Goal: Transaction & Acquisition: Purchase product/service

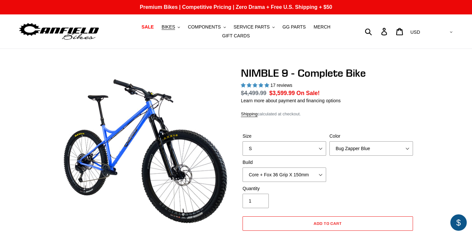
select select "highest-rating"
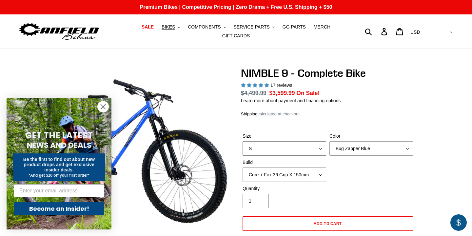
click at [282, 148] on select "S M L XL" at bounding box center [284, 148] width 84 height 14
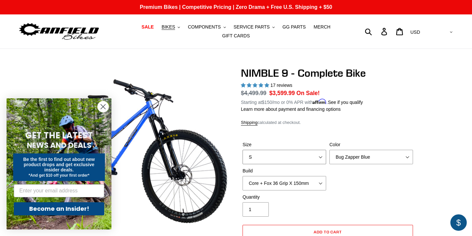
select select "XL"
click at [301, 180] on select "Core + Fox 36 Grip X 150mm Pro + Fox 36 Grip X 150mm Core + RockShox Lyrik Ulti…" at bounding box center [284, 183] width 84 height 14
click at [361, 161] on select "Bug Zapper Blue Purple Haze - Sold Out Galaxy Black" at bounding box center [371, 157] width 84 height 14
click at [97, 106] on icon "Close dialog" at bounding box center [102, 106] width 11 height 11
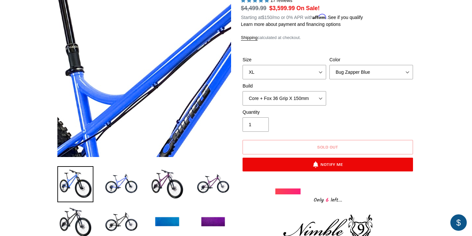
scroll to position [85, 0]
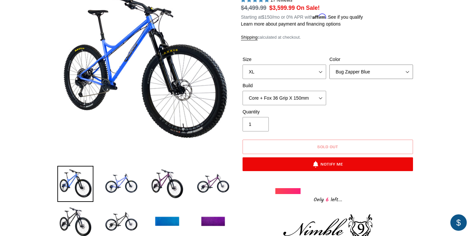
click at [354, 69] on select "Bug Zapper Blue Purple Haze - Sold Out Galaxy Black" at bounding box center [371, 72] width 84 height 14
select select "Galaxy Black"
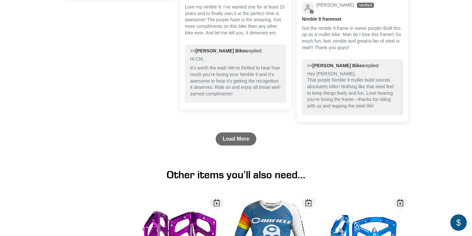
scroll to position [1725, 0]
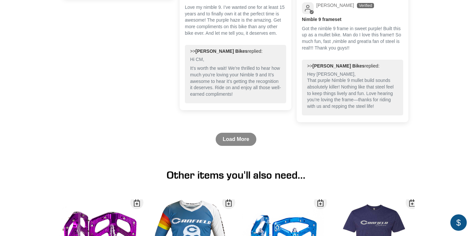
click at [239, 146] on link "Load More" at bounding box center [236, 139] width 41 height 13
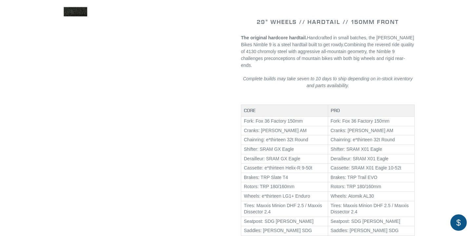
scroll to position [0, 0]
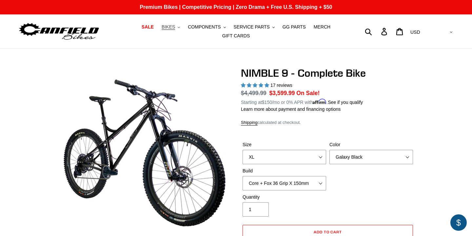
click at [178, 27] on button "BIKES .cls-1{fill:#231f20}" at bounding box center [170, 27] width 25 height 9
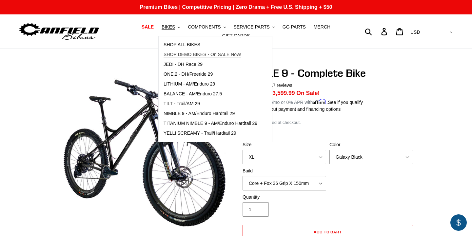
click at [194, 53] on span "SHOP DEMO BIKES - On SALE Now!" at bounding box center [202, 55] width 78 height 6
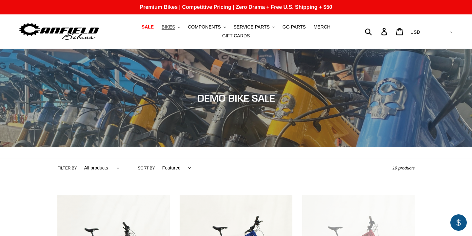
click at [179, 28] on button "BIKES .cls-1{fill:#231f20}" at bounding box center [170, 27] width 25 height 9
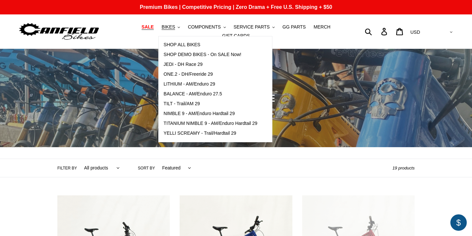
click at [151, 26] on span "SALE" at bounding box center [148, 27] width 12 height 6
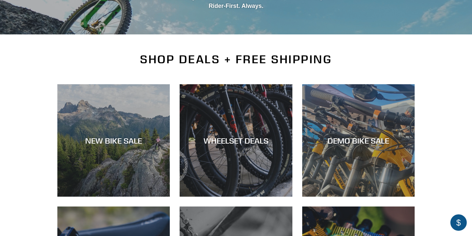
scroll to position [155, 0]
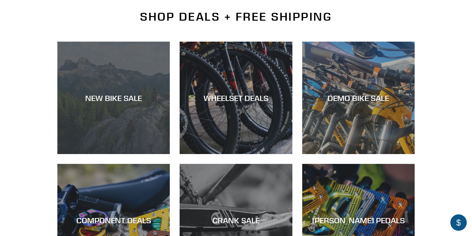
click at [132, 154] on div "NEW BIKE SALE" at bounding box center [113, 154] width 112 height 0
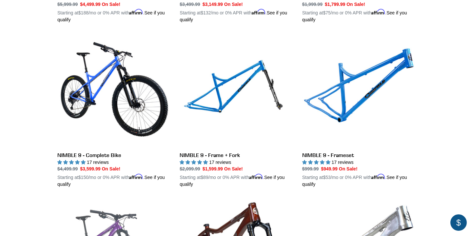
scroll to position [1148, 0]
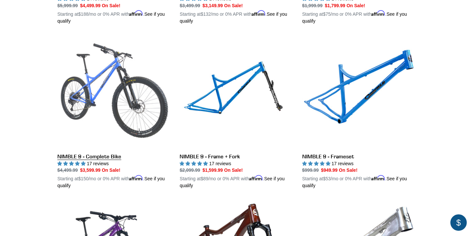
click at [125, 68] on link "NIMBLE 9 - Complete Bike" at bounding box center [113, 112] width 112 height 153
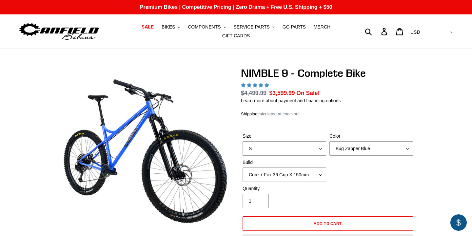
select select "highest-rating"
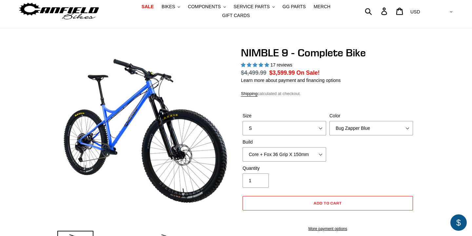
scroll to position [30, 0]
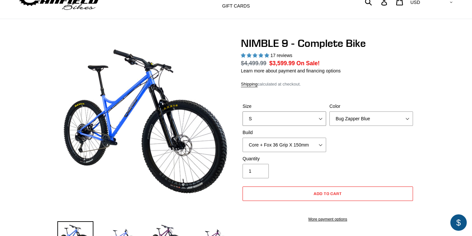
click at [263, 122] on select "S M L XL" at bounding box center [284, 118] width 84 height 14
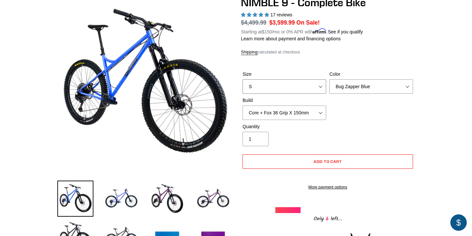
scroll to position [70, 0]
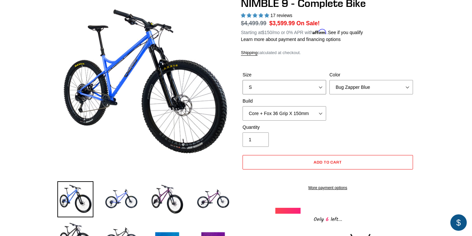
click at [283, 91] on select "S M L XL" at bounding box center [284, 87] width 84 height 14
select select "L"
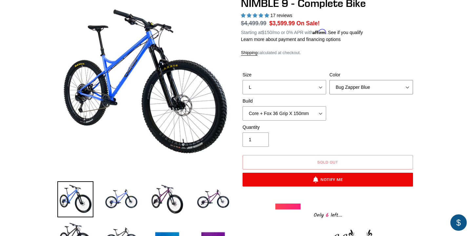
click at [352, 94] on select "Bug Zapper Blue Purple Haze - Sold Out Galaxy Black" at bounding box center [371, 87] width 84 height 14
select select "Galaxy Black"
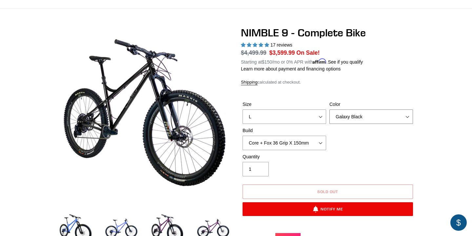
scroll to position [46, 0]
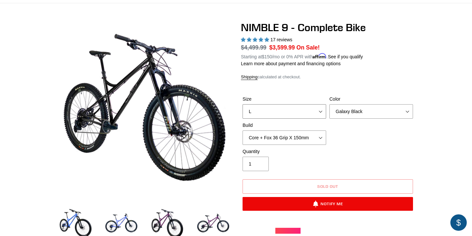
click at [288, 107] on select "S M L XL" at bounding box center [284, 111] width 84 height 14
select select "XL"
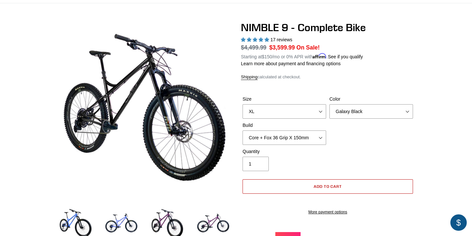
click at [307, 186] on button "Add to cart" at bounding box center [327, 186] width 170 height 14
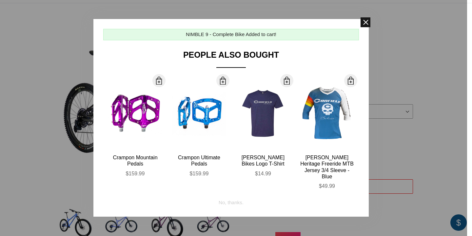
click at [363, 20] on span at bounding box center [365, 22] width 10 height 10
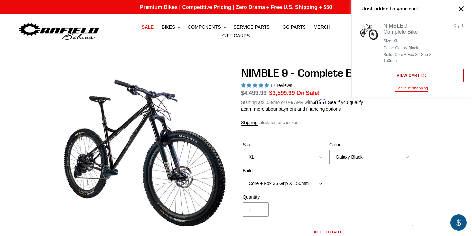
click at [422, 79] on link "View cart ( 1 )" at bounding box center [411, 75] width 104 height 13
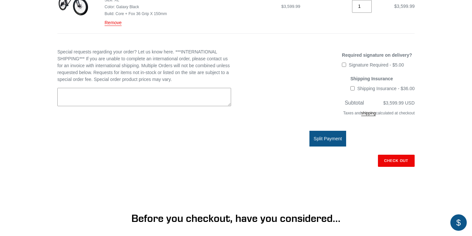
scroll to position [147, 0]
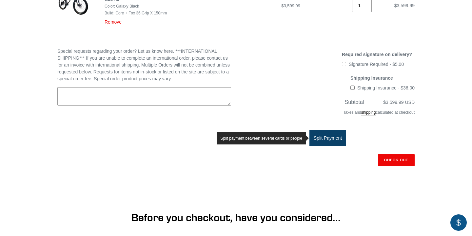
click at [330, 139] on span "Split Payment" at bounding box center [328, 137] width 28 height 5
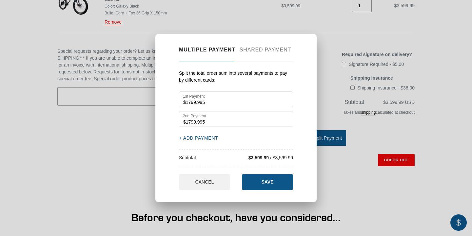
scroll to position [170, 0]
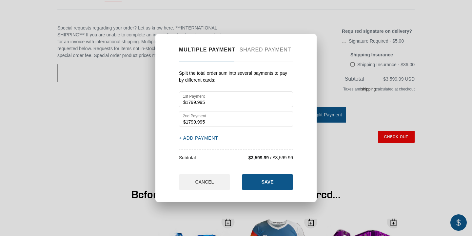
click at [111, 124] on div "Multiple payment Shared payment Split the total order sum into several payments…" at bounding box center [236, 118] width 472 height 236
click at [200, 189] on button "CANCEL" at bounding box center [204, 182] width 51 height 16
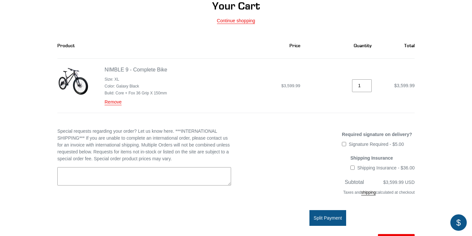
scroll to position [0, 0]
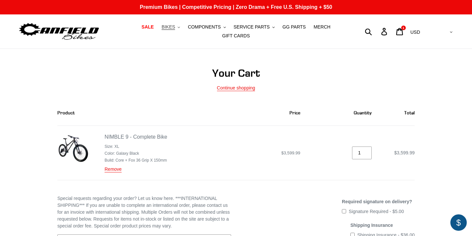
click at [180, 28] on icon ".cls-1{fill:#231f20}" at bounding box center [179, 27] width 2 height 2
